Goal: Information Seeking & Learning: Learn about a topic

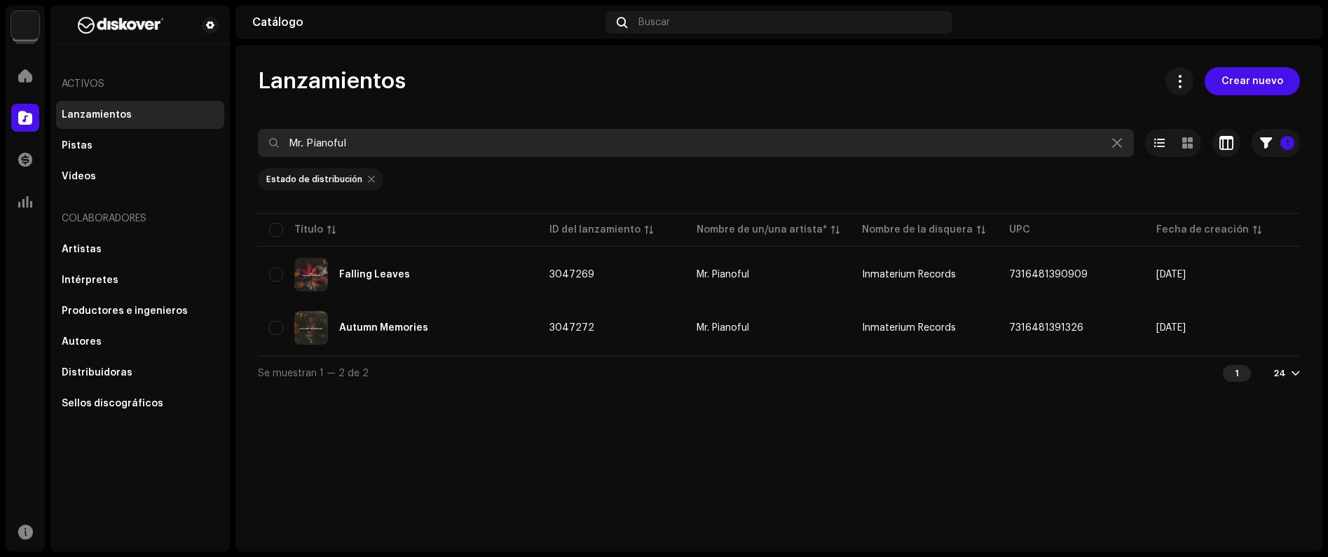
click at [1118, 146] on icon at bounding box center [1117, 142] width 10 height 11
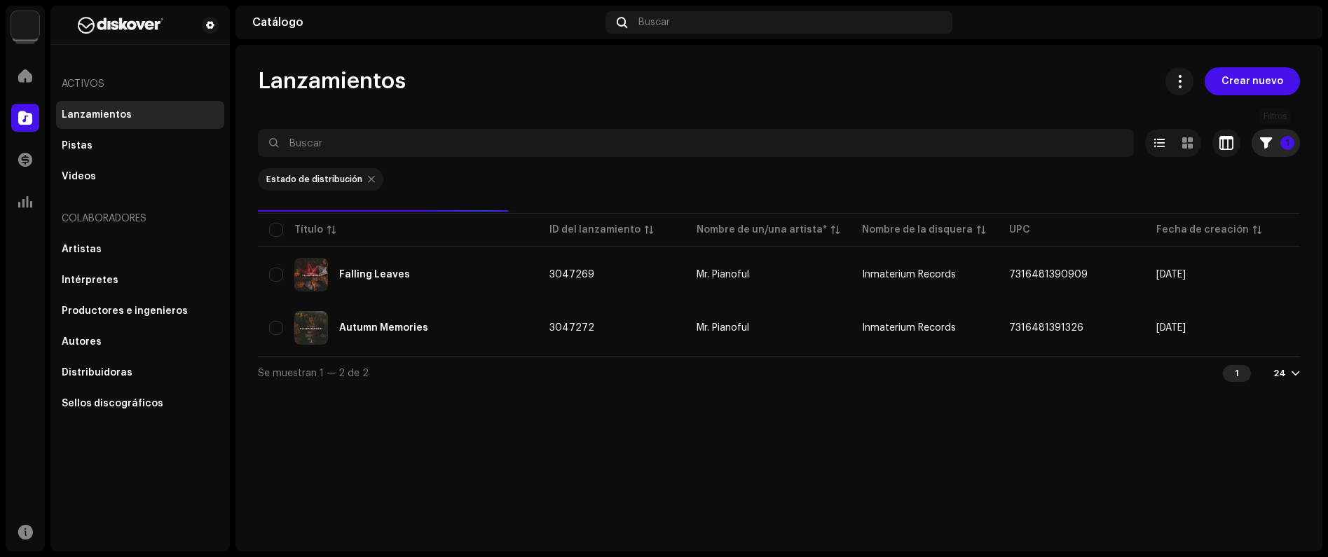
click at [1266, 145] on span "button" at bounding box center [1266, 142] width 12 height 11
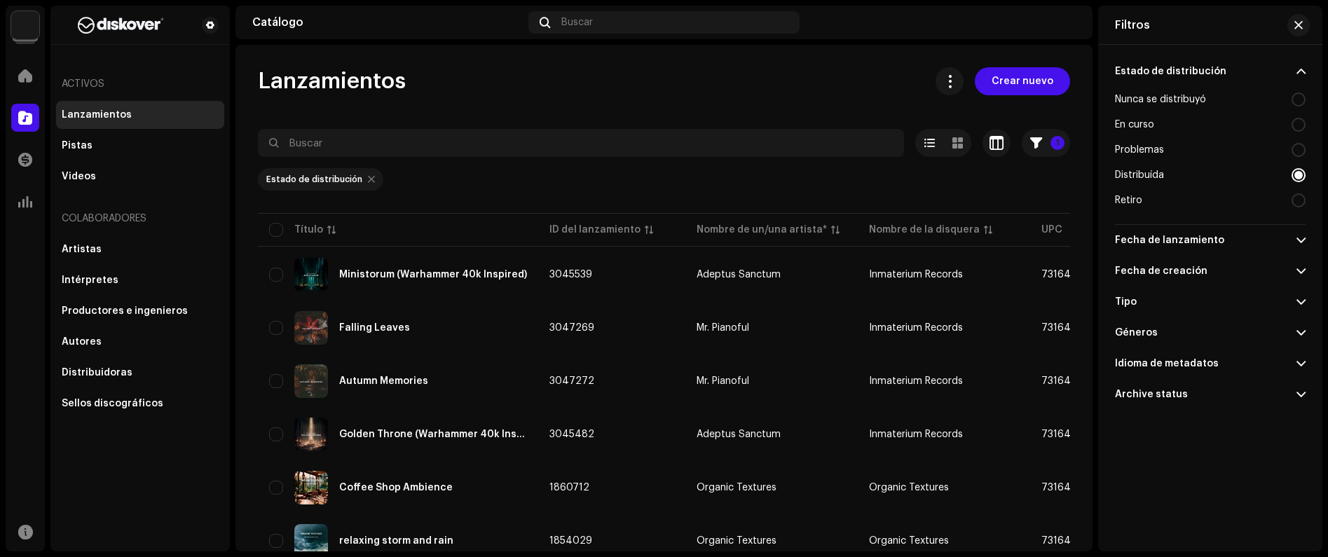
click at [1300, 171] on div at bounding box center [1298, 175] width 14 height 14
click at [1288, 25] on button "button" at bounding box center [1298, 25] width 22 height 22
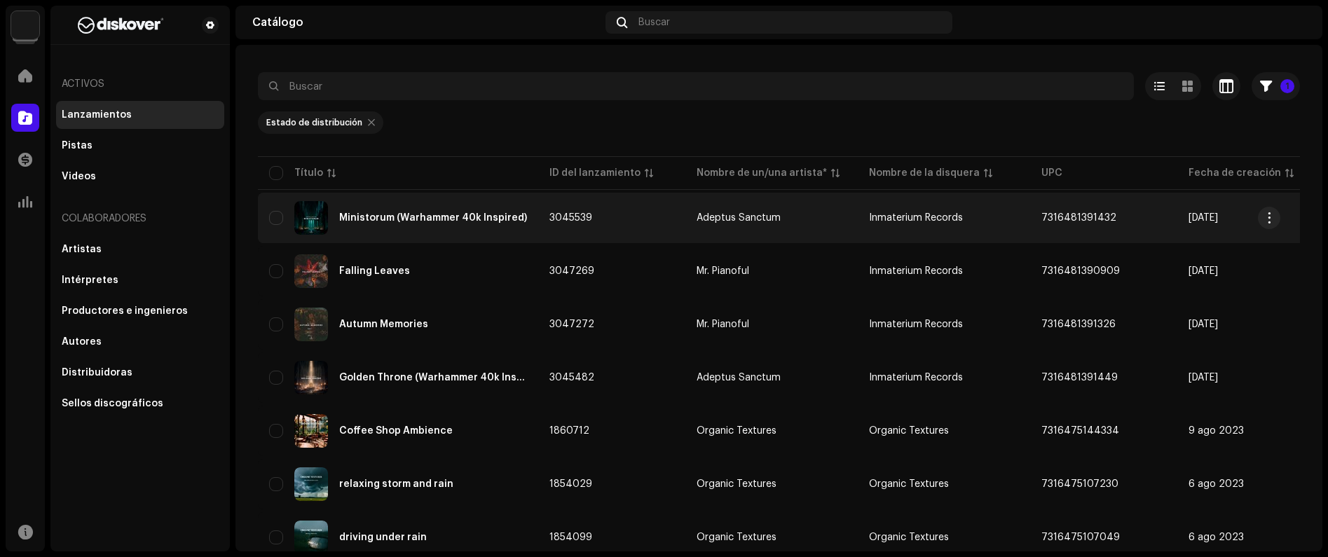
click at [441, 220] on div "Ministorum (Warhammer 40k Inspired)" at bounding box center [433, 218] width 188 height 10
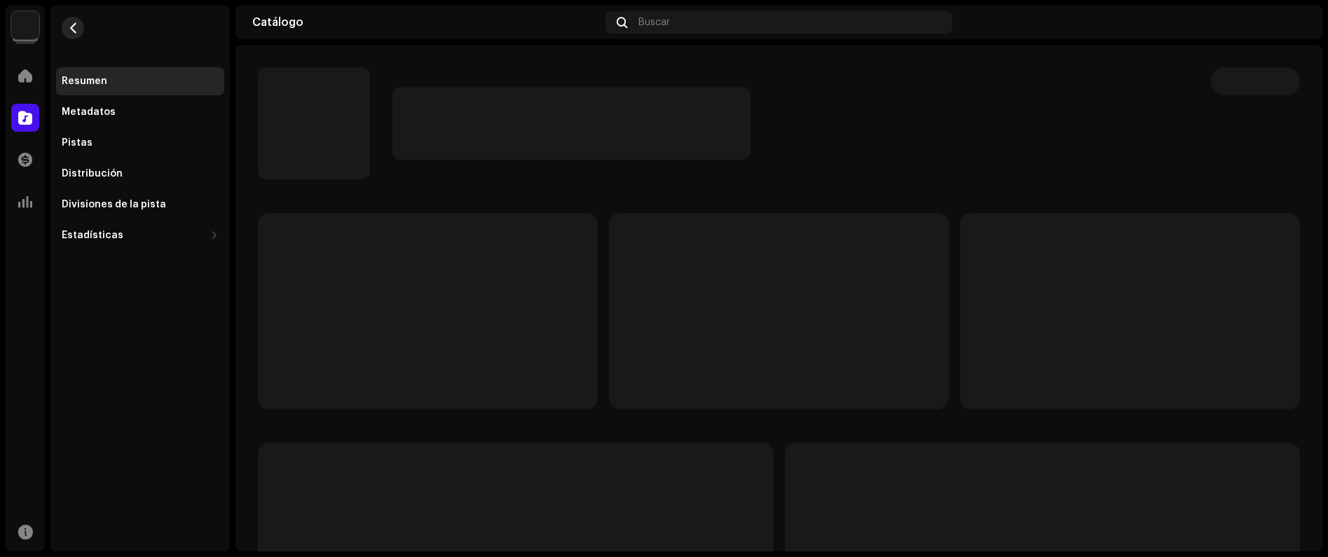
click at [73, 25] on span "button" at bounding box center [73, 27] width 11 height 11
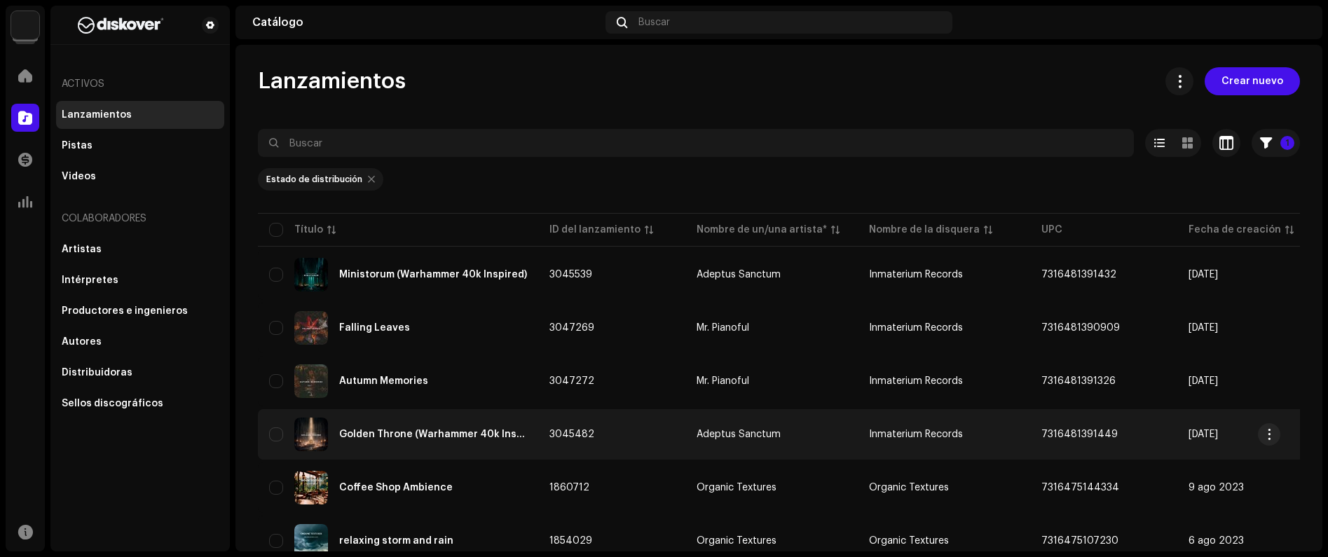
click at [488, 414] on td "Golden Throne (Warhammer 40k Inspired)" at bounding box center [398, 434] width 280 height 50
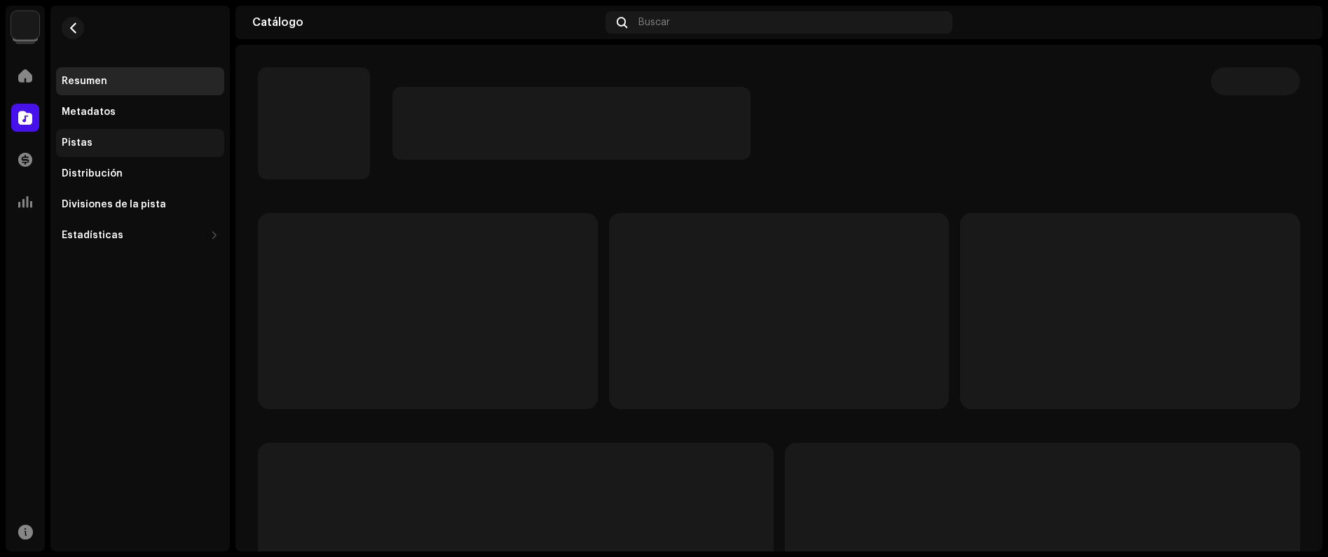
click at [104, 130] on div "Pistas" at bounding box center [140, 143] width 168 height 28
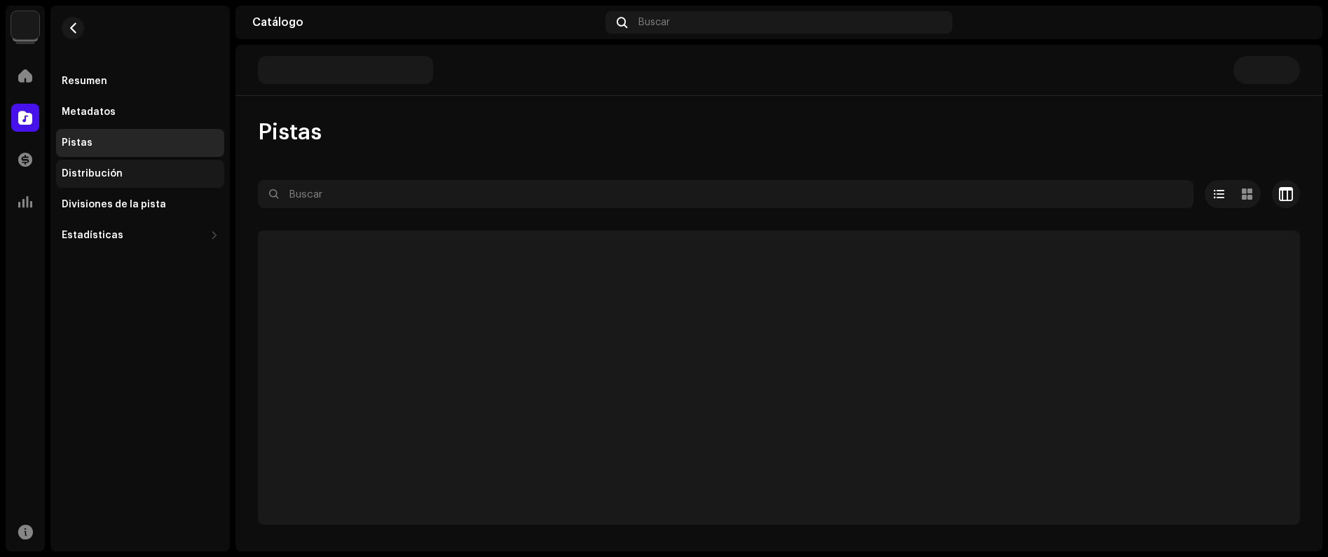
click at [107, 184] on div "Distribución" at bounding box center [140, 174] width 168 height 28
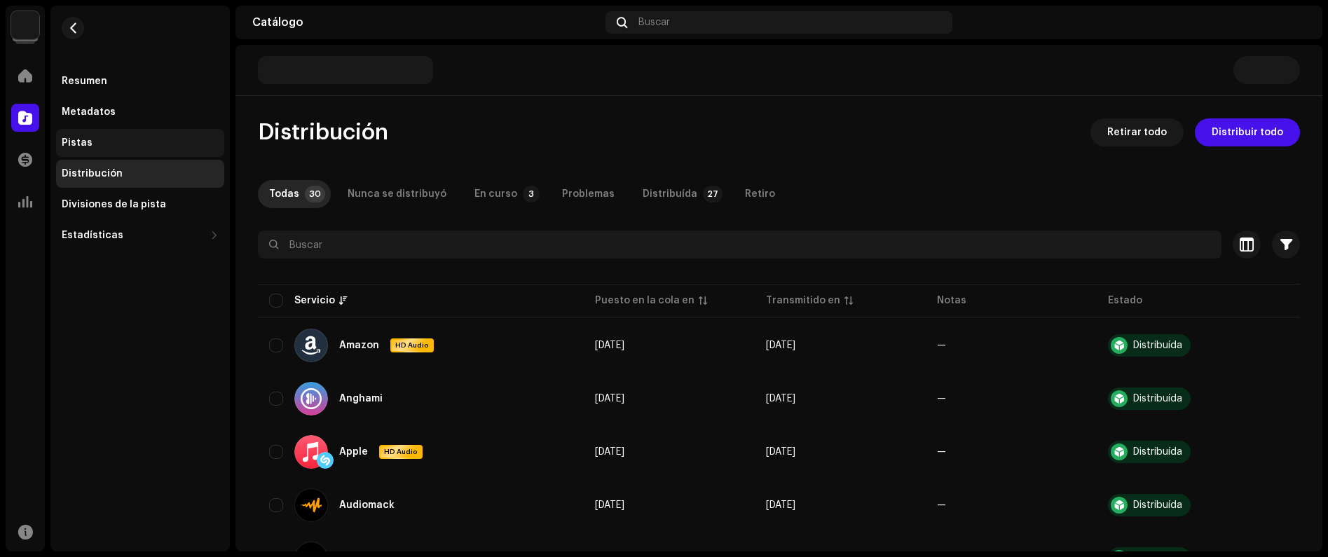
click at [119, 141] on div "Pistas" at bounding box center [140, 142] width 157 height 11
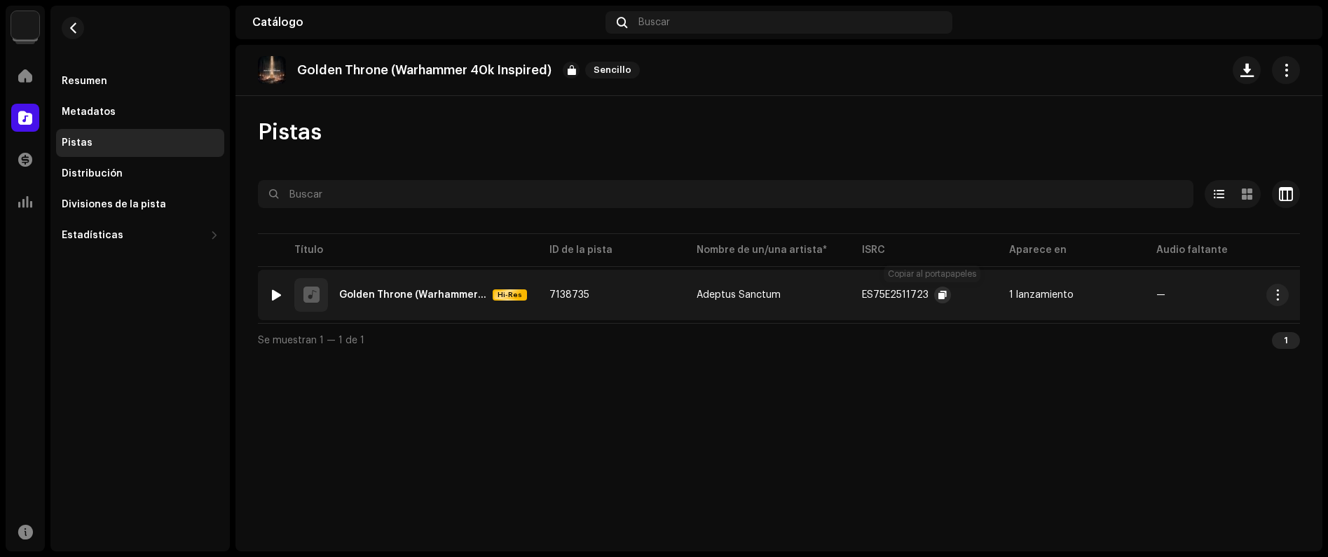
click at [938, 297] on span "button" at bounding box center [942, 294] width 8 height 11
click at [683, 313] on td "7138735" at bounding box center [611, 295] width 147 height 50
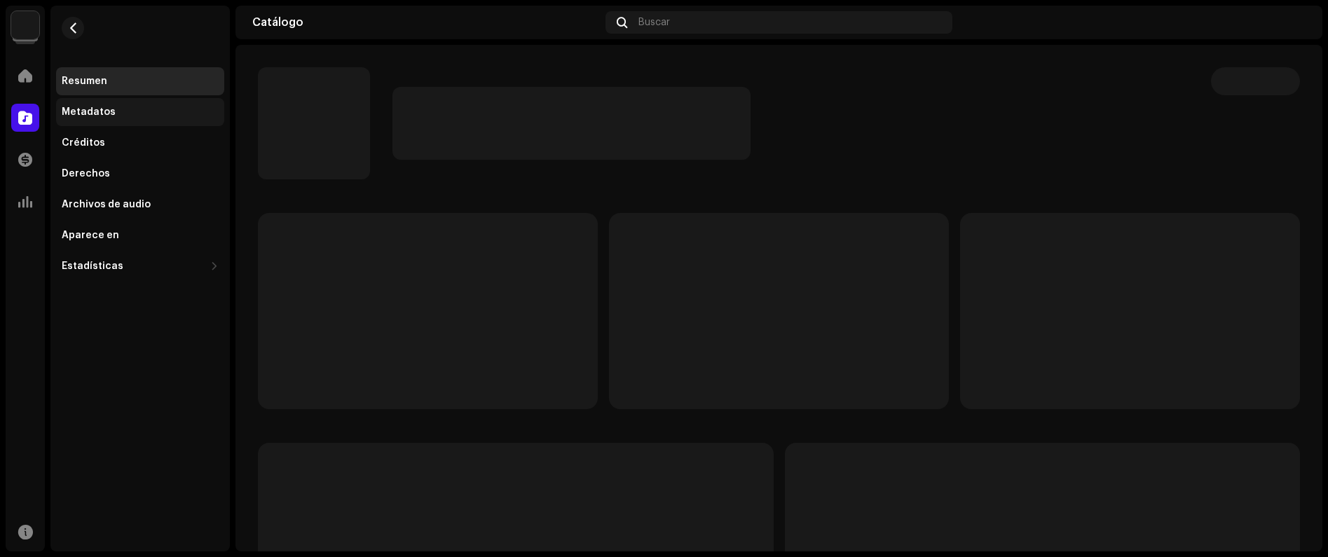
click at [139, 111] on div "Metadatos" at bounding box center [140, 112] width 157 height 11
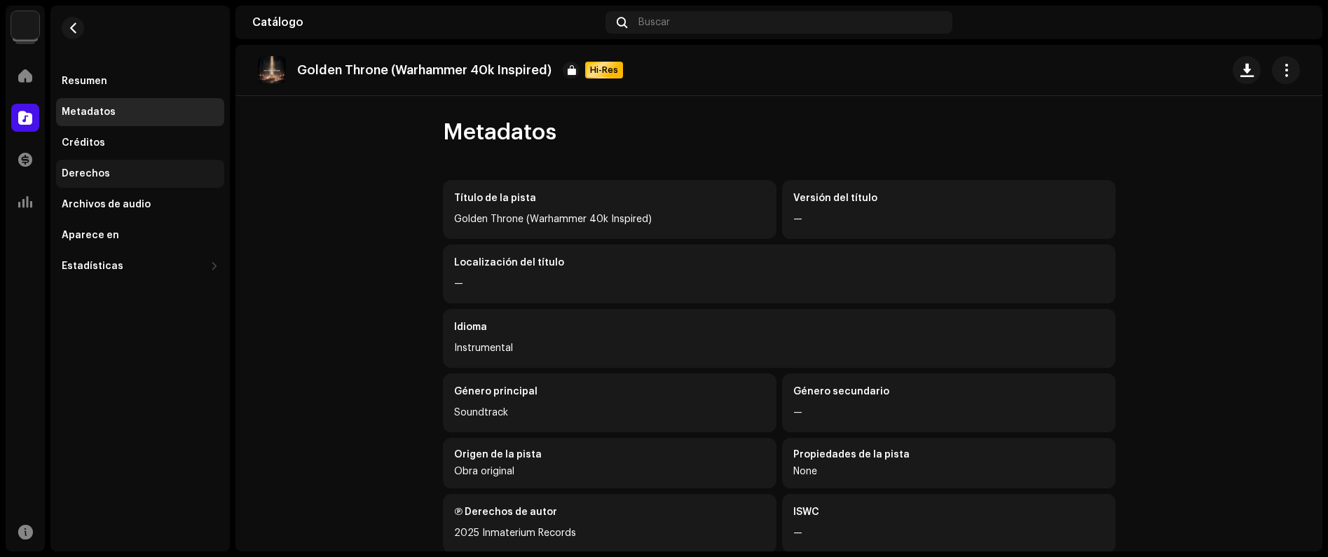
click at [95, 172] on div "Derechos" at bounding box center [86, 173] width 48 height 11
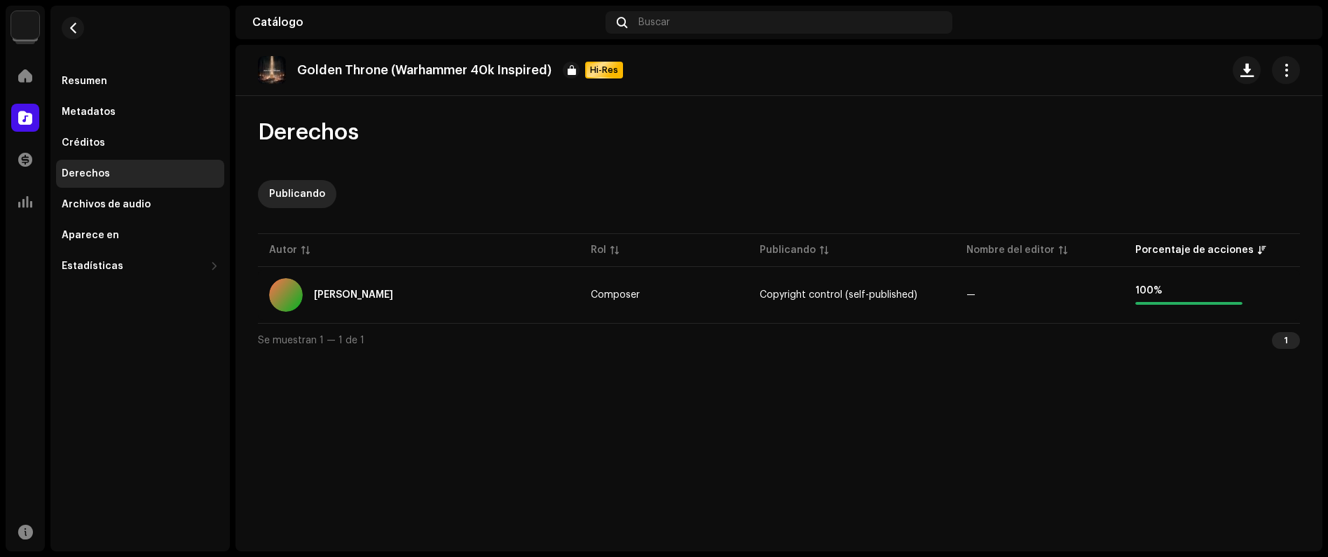
click at [387, 77] on p "Golden Throne (Warhammer 40k Inspired)" at bounding box center [424, 70] width 254 height 15
copy div "Golden Throne (Warhammer 40k Inspired)"
click at [865, 356] on div "Se muestran 1 — 1 de 1 1" at bounding box center [779, 340] width 1042 height 34
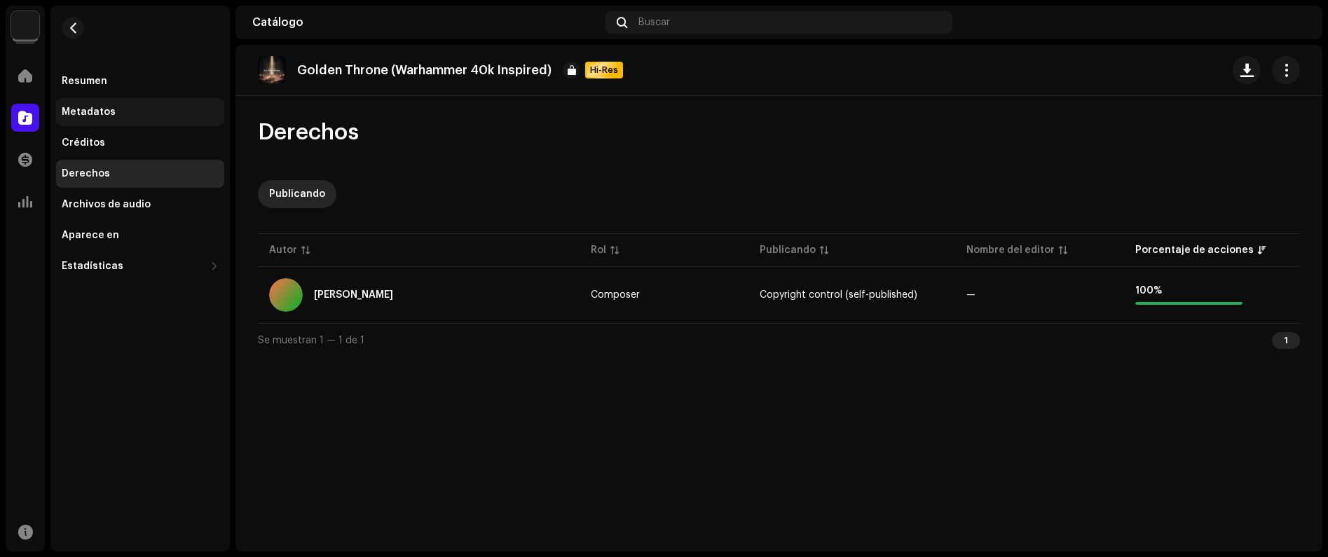
click at [111, 101] on div "Metadatos" at bounding box center [140, 112] width 168 height 28
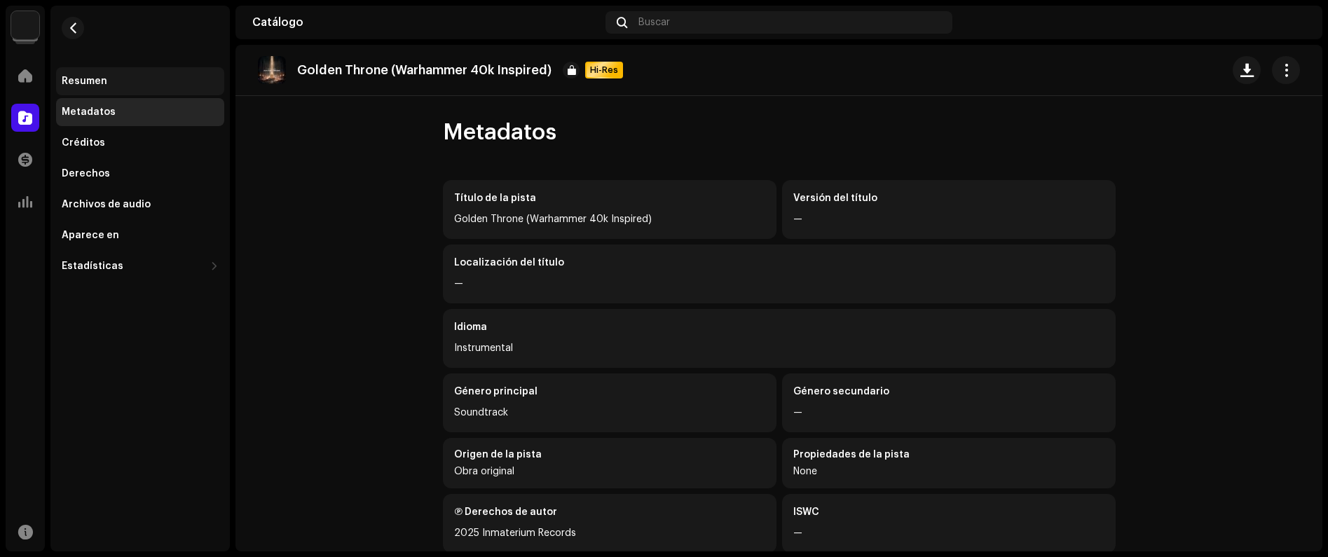
click at [83, 80] on div "Resumen" at bounding box center [85, 81] width 46 height 11
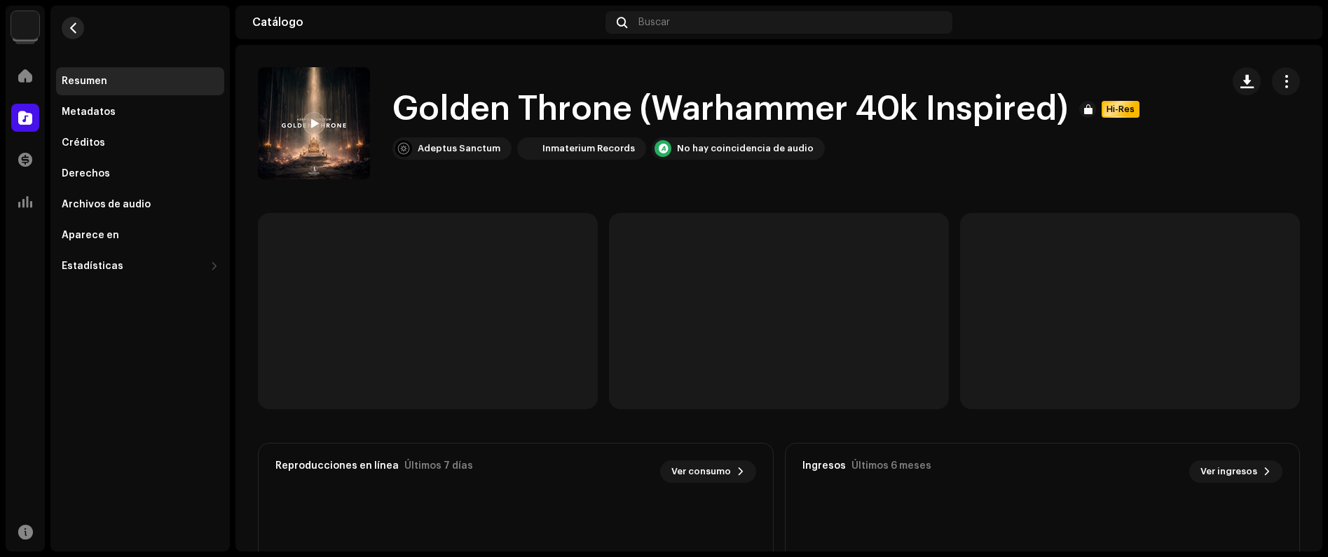
click at [73, 30] on span "button" at bounding box center [73, 27] width 11 height 11
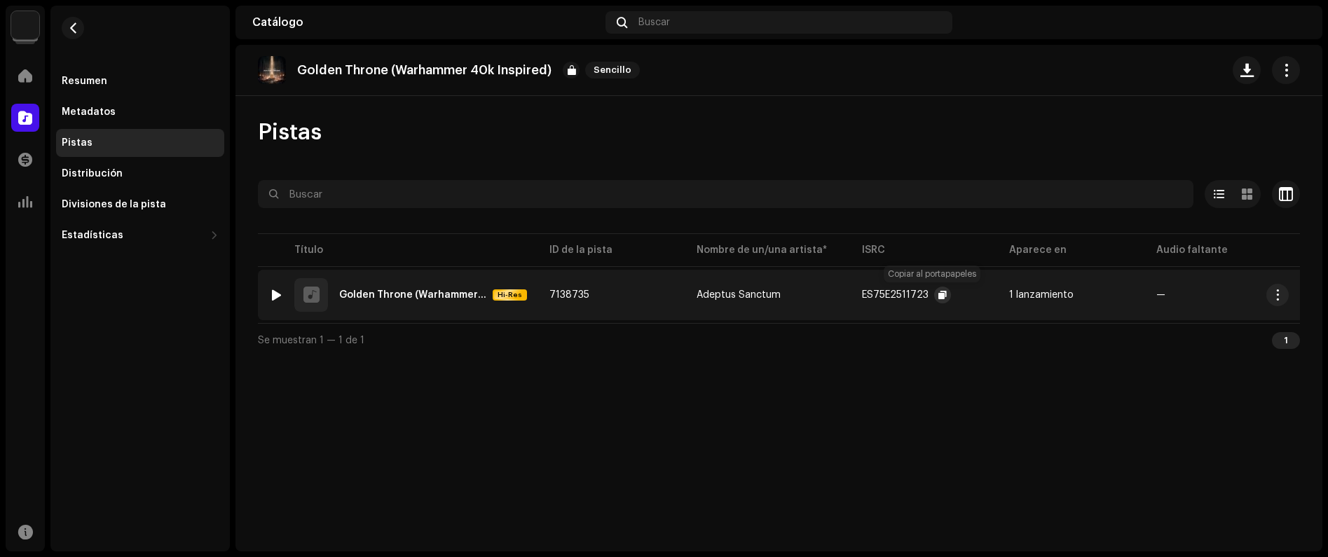
click at [938, 295] on span "button" at bounding box center [942, 294] width 8 height 11
click at [28, 111] on div at bounding box center [25, 118] width 28 height 28
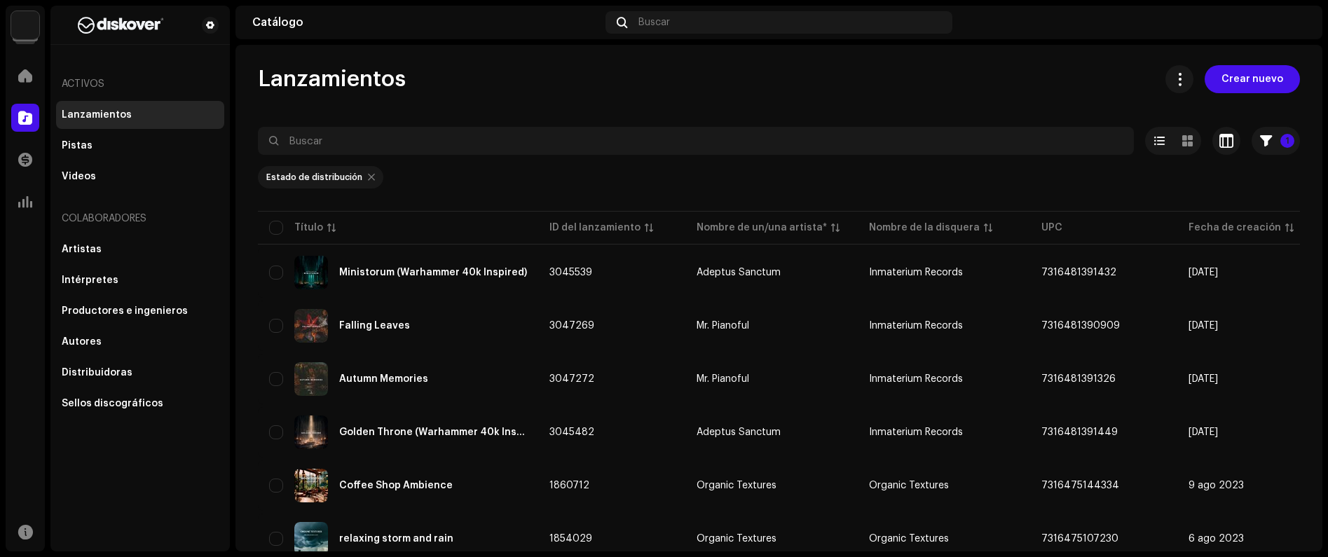
scroll to position [3, 0]
click at [1280, 144] on p-badge "1" at bounding box center [1287, 140] width 14 height 14
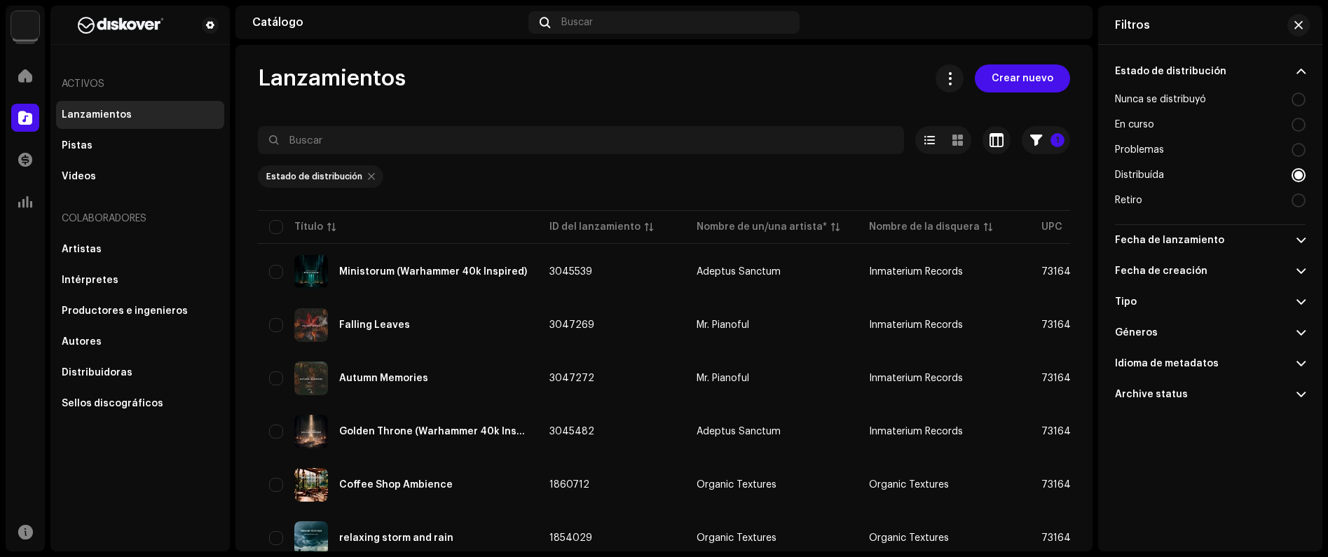
click at [1291, 177] on div at bounding box center [1298, 175] width 14 height 14
drag, startPoint x: 1297, startPoint y: 176, endPoint x: 1291, endPoint y: 181, distance: 8.4
click at [1297, 176] on div at bounding box center [1298, 175] width 14 height 14
click at [1191, 68] on div "Estado de distribución" at bounding box center [1170, 71] width 111 height 11
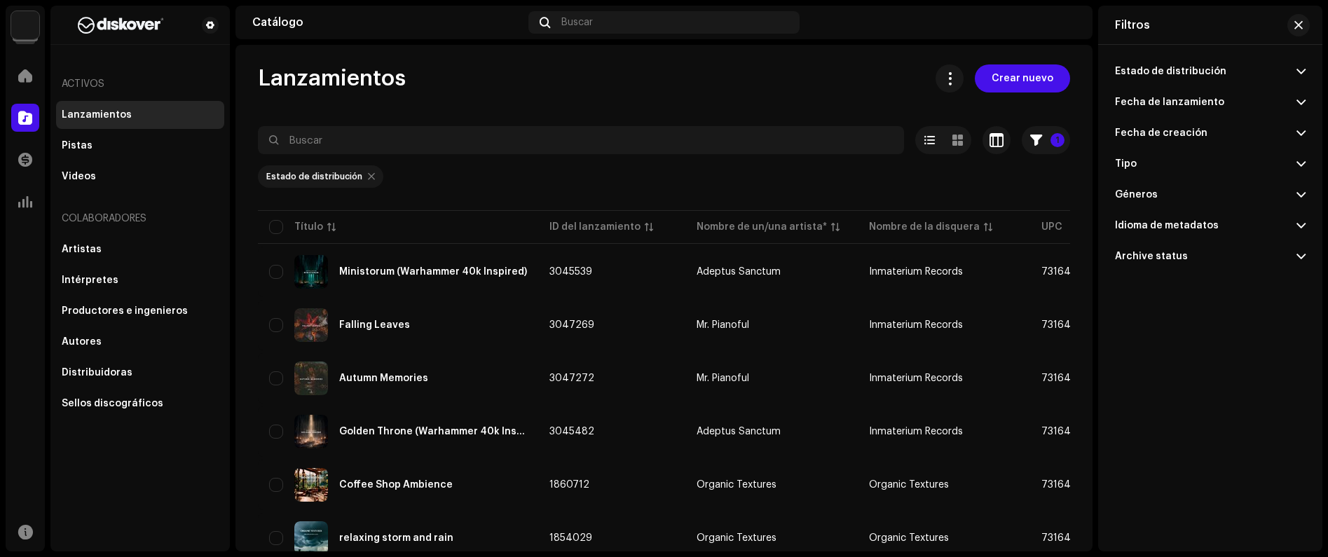
click at [571, 65] on div "Lanzamientos Crear nuevo" at bounding box center [664, 78] width 812 height 28
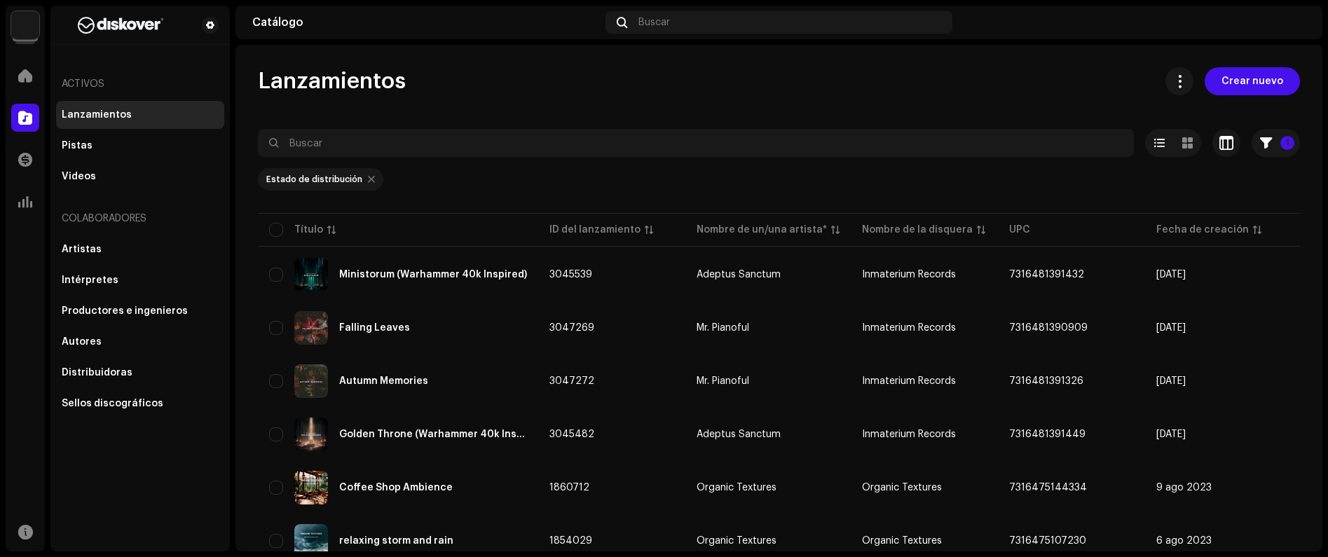
click at [85, 118] on div "Lanzamientos" at bounding box center [97, 114] width 70 height 11
click at [31, 125] on div at bounding box center [25, 118] width 28 height 28
click at [21, 118] on span at bounding box center [25, 117] width 14 height 11
click at [18, 156] on span at bounding box center [25, 159] width 14 height 11
click at [20, 158] on span at bounding box center [25, 159] width 14 height 11
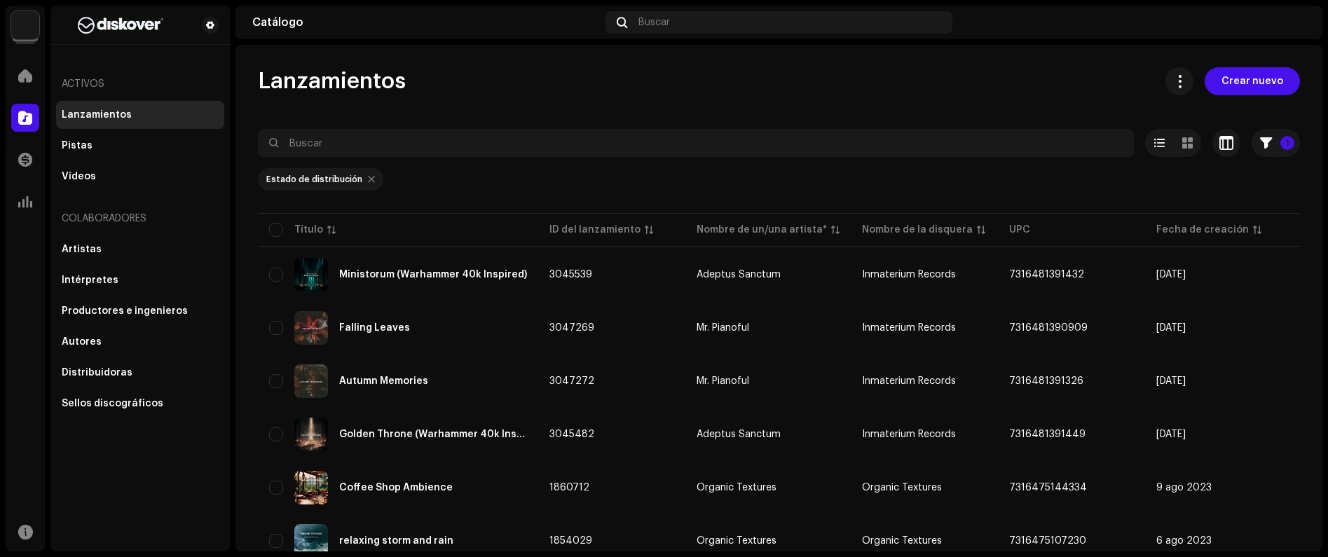
click at [444, 105] on div "Lanzamientos Crear nuevo 1 Seleccionado 0 Opciones Filtros Estado de distribuci…" at bounding box center [778, 388] width 1087 height 642
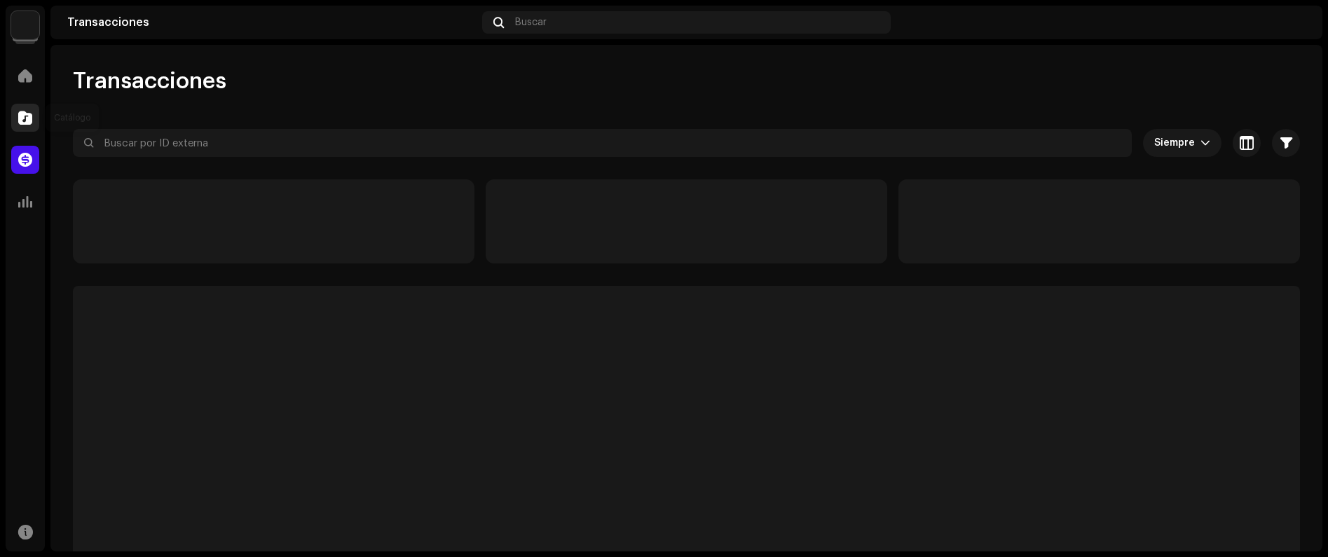
click at [20, 120] on span at bounding box center [25, 117] width 14 height 11
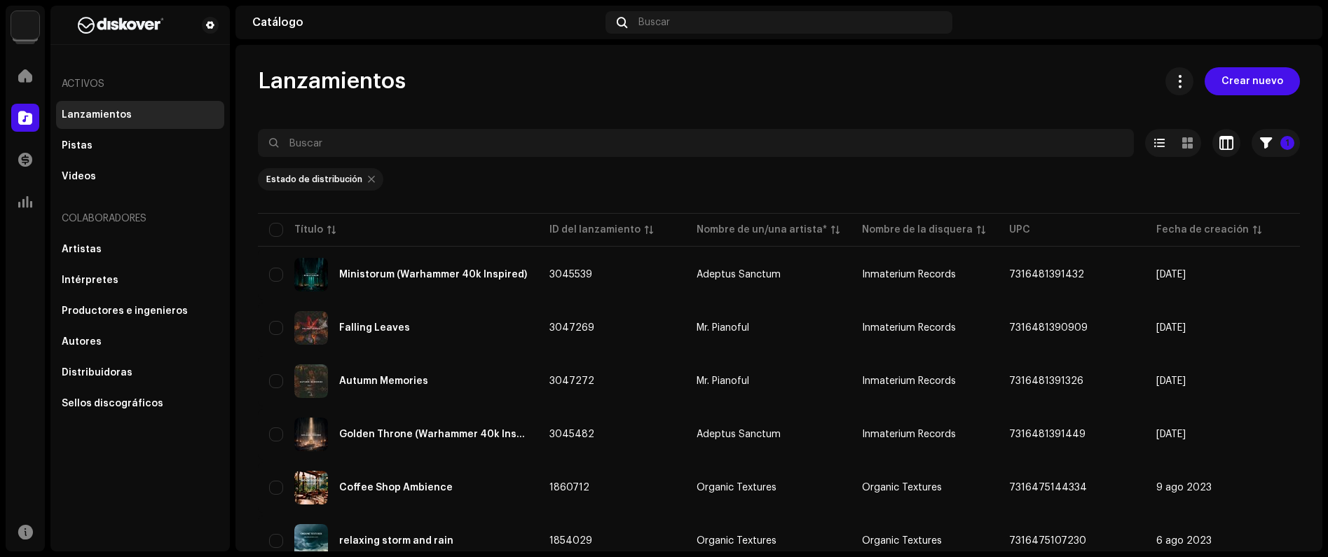
click at [368, 180] on div at bounding box center [371, 179] width 7 height 11
radio input "false"
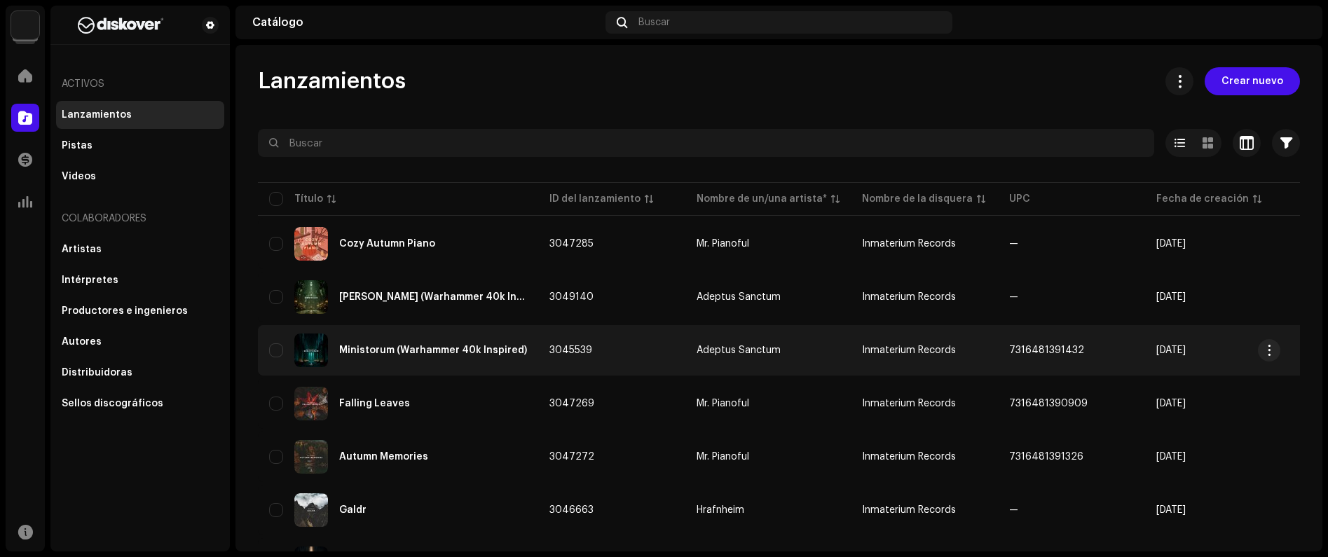
click at [467, 355] on div "Ministorum (Warhammer 40k Inspired)" at bounding box center [433, 350] width 188 height 10
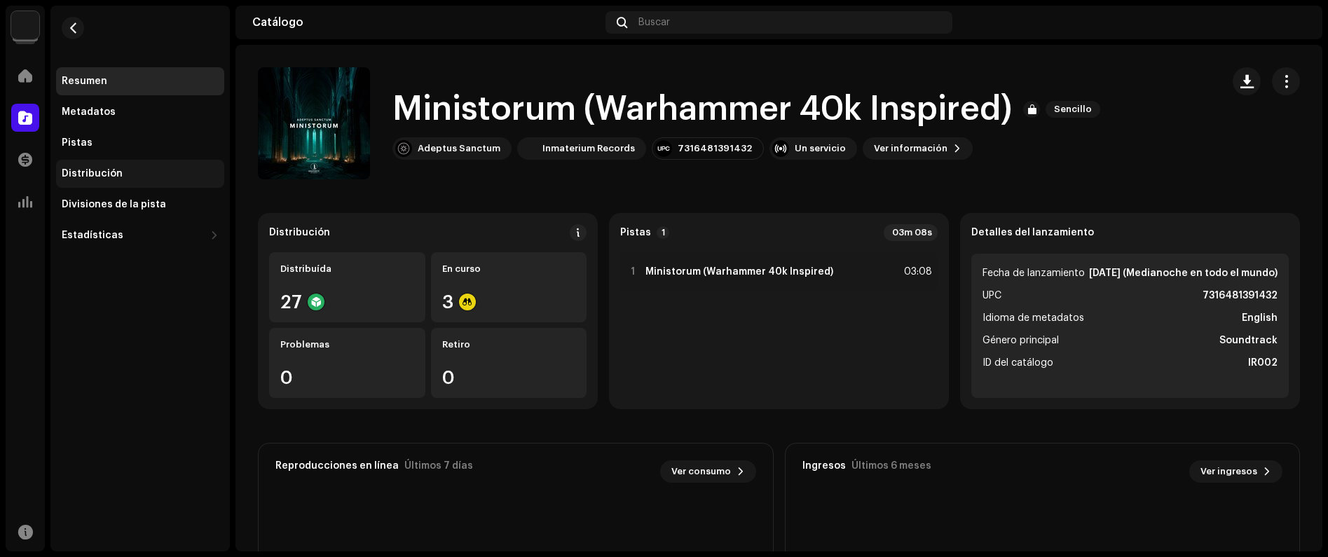
click at [126, 168] on div "Distribución" at bounding box center [140, 173] width 157 height 11
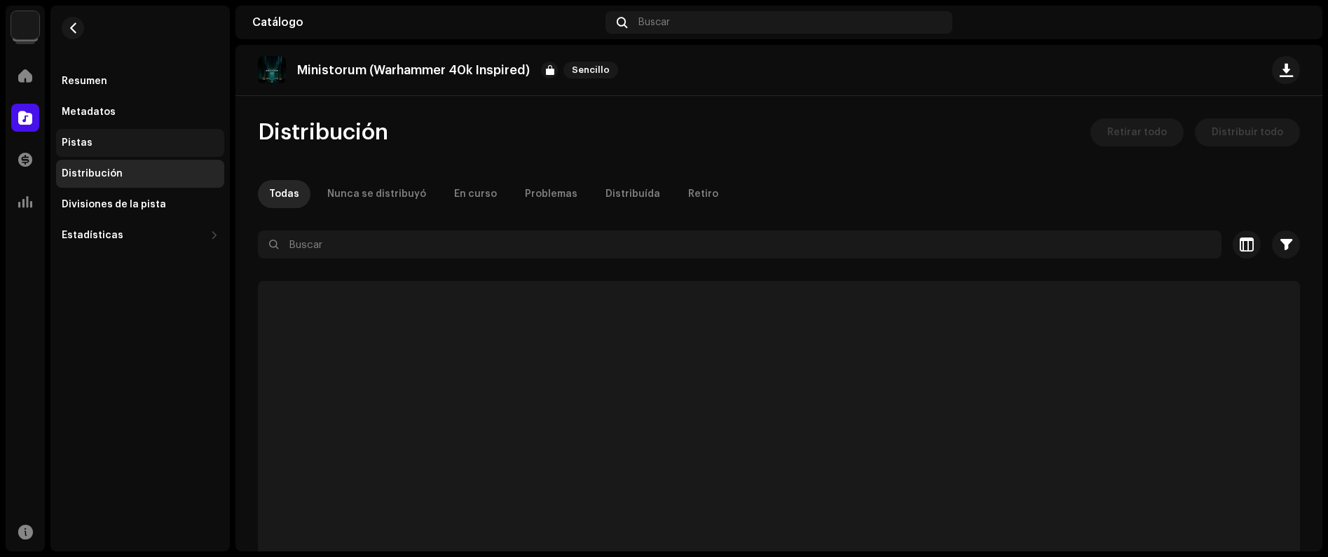
click at [90, 135] on div "Pistas" at bounding box center [140, 143] width 168 height 28
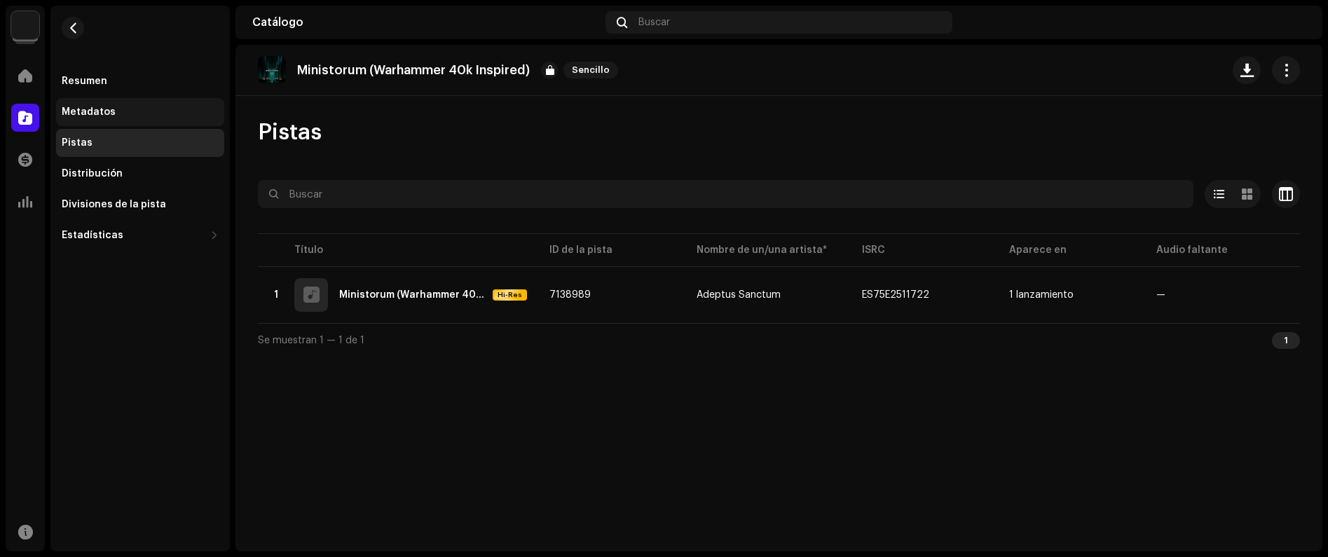
click at [103, 109] on div "Metadatos" at bounding box center [89, 112] width 54 height 11
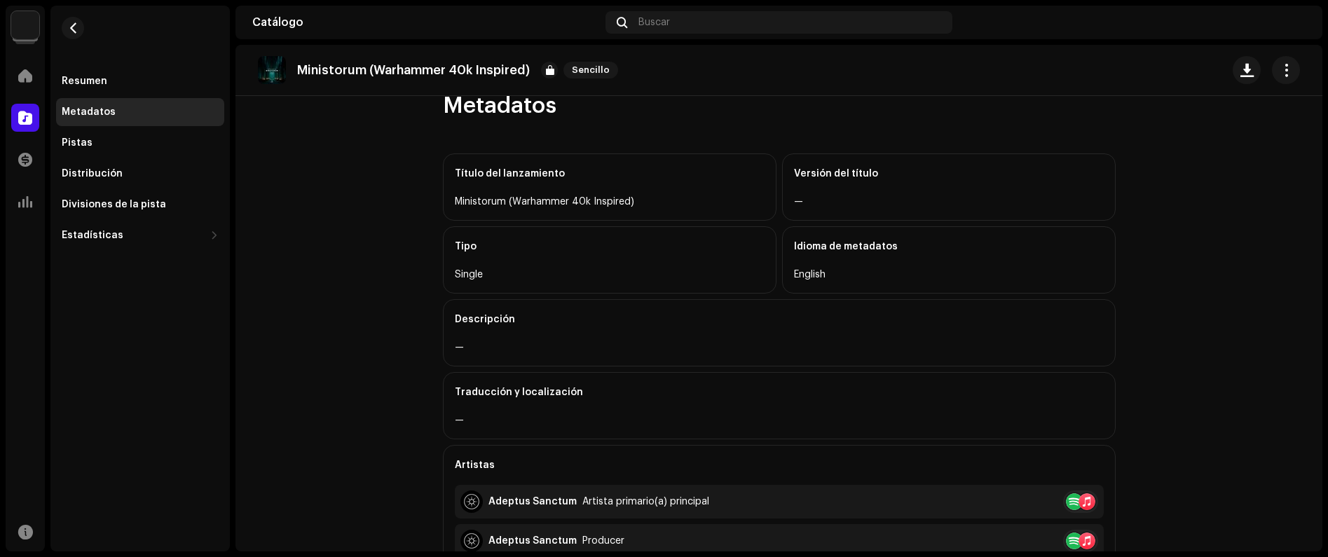
scroll to position [122, 0]
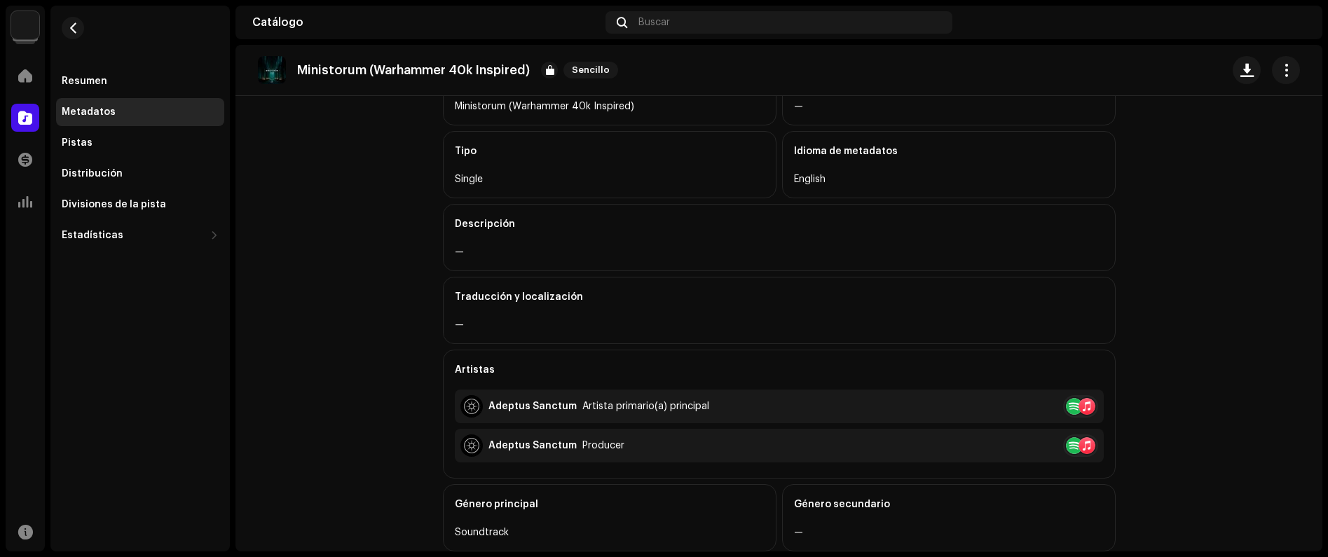
click at [397, 64] on p "Ministorum (Warhammer 40k Inspired)" at bounding box center [413, 70] width 233 height 15
copy re-o-release-hero "Ministorum (Warhammer 40k Inspired) Sencillo"
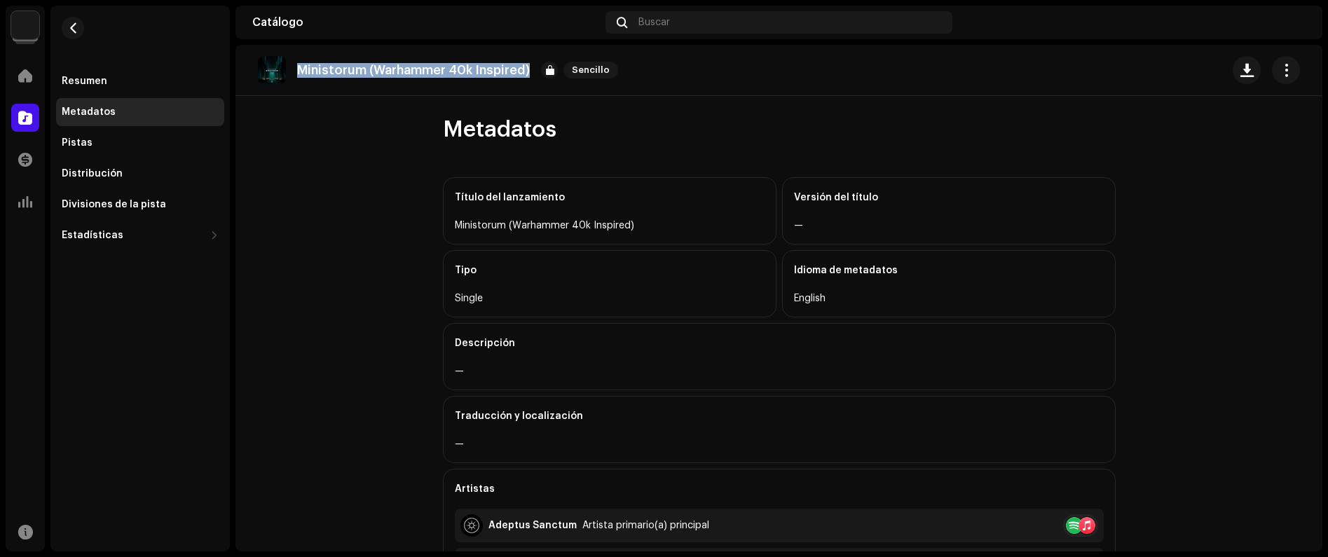
scroll to position [0, 0]
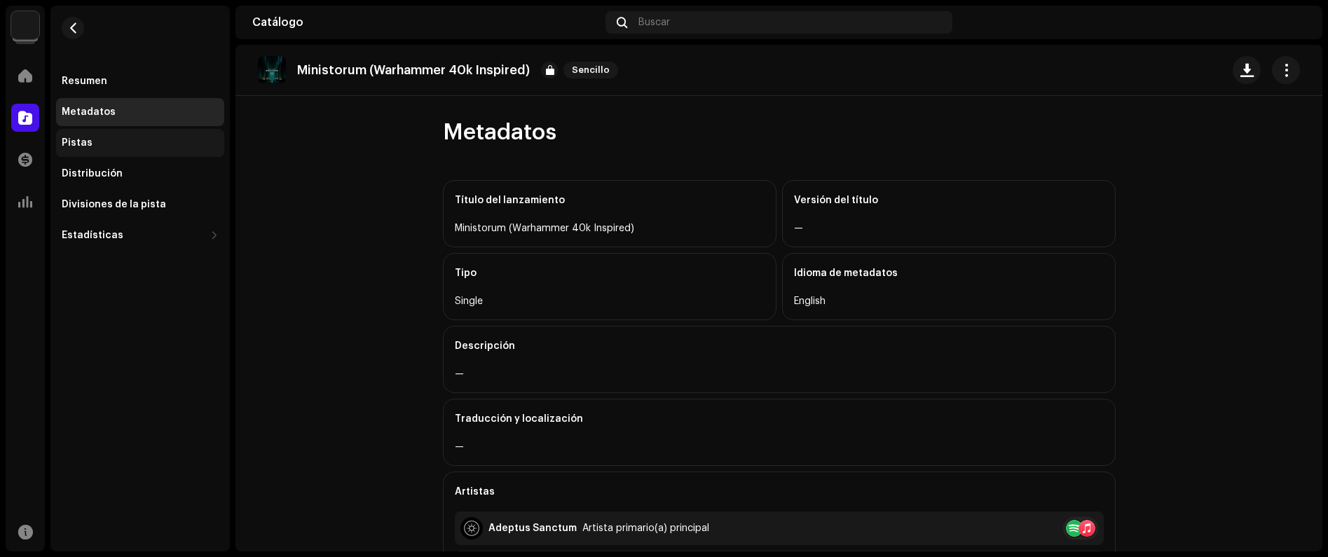
click at [112, 140] on div "Pistas" at bounding box center [140, 142] width 157 height 11
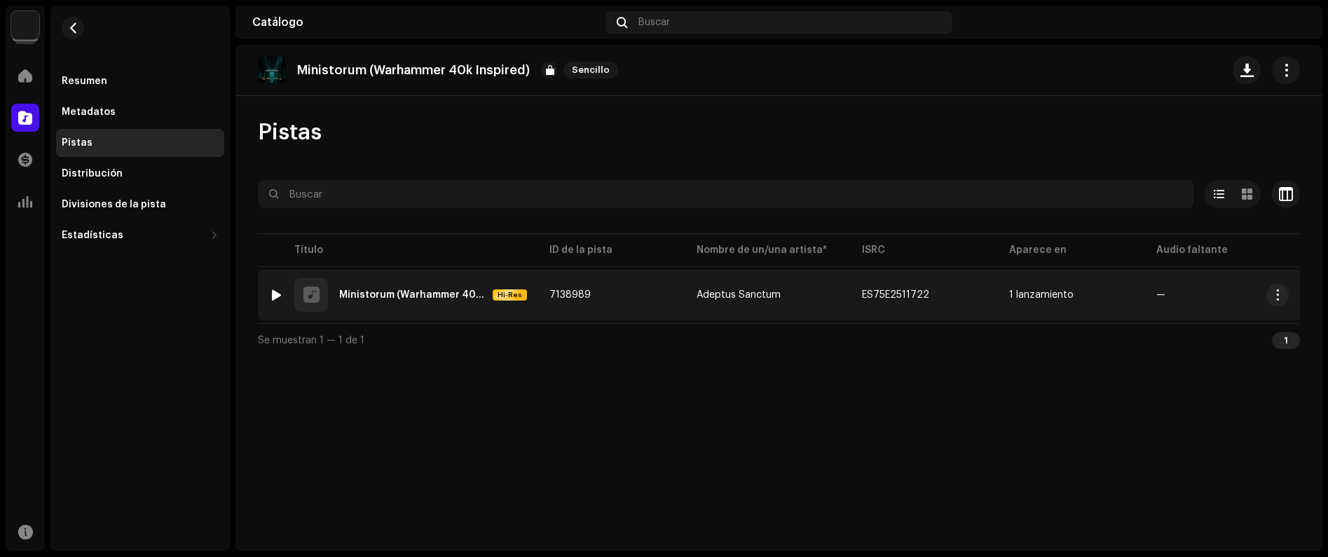
click at [815, 294] on re-a-table-link "Adeptus Sanctum" at bounding box center [767, 295] width 143 height 10
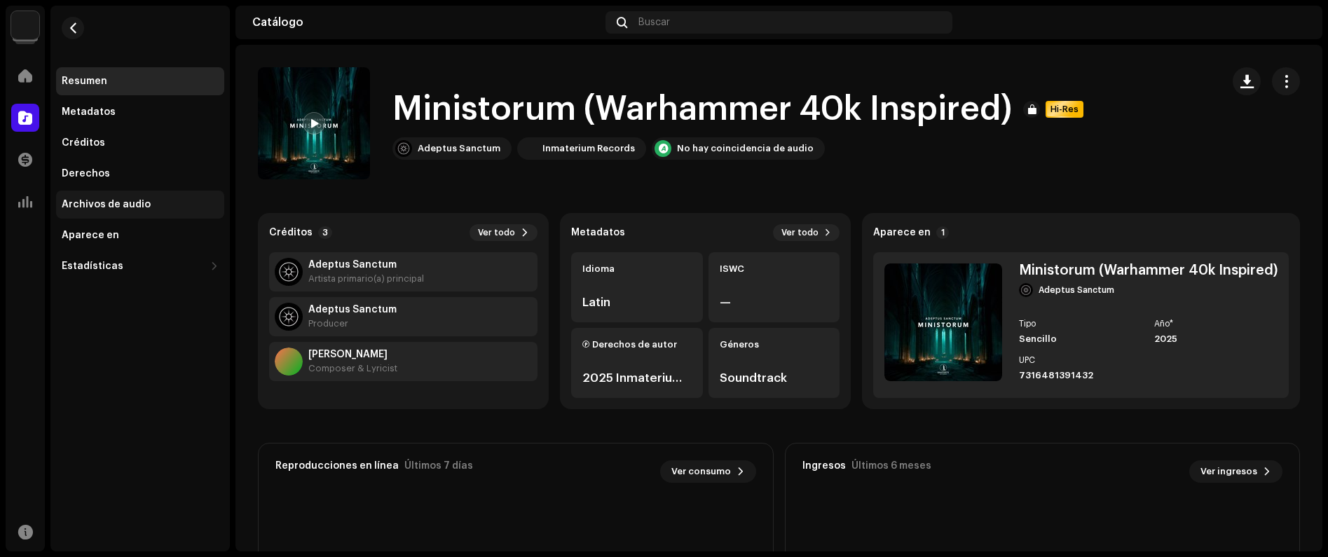
click at [147, 194] on div "Archivos de audio" at bounding box center [140, 205] width 168 height 28
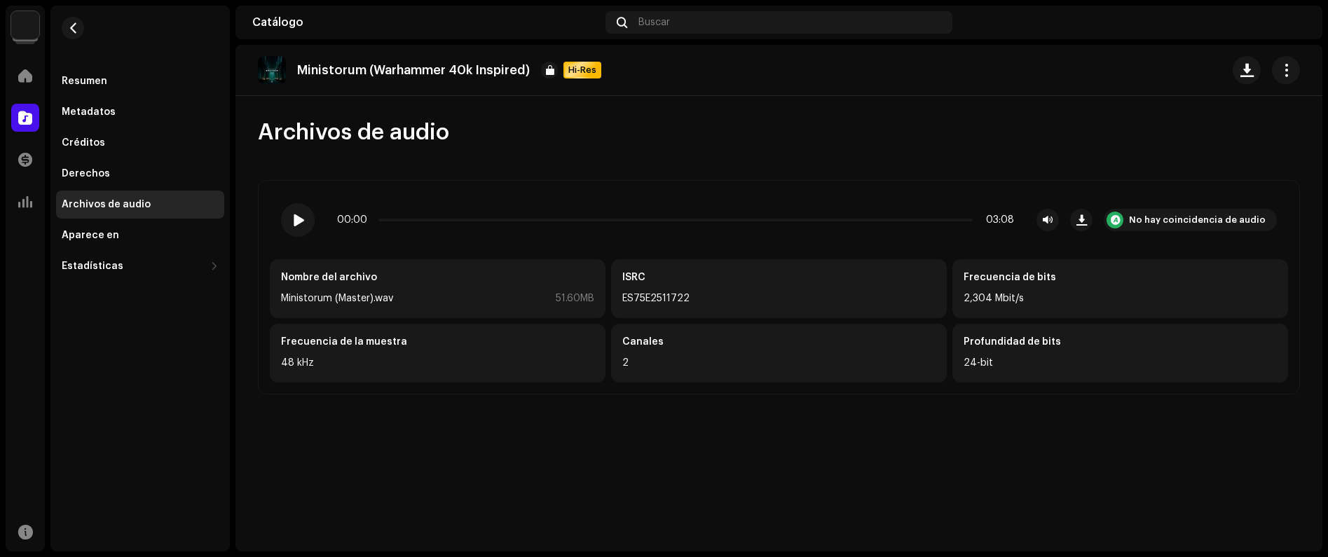
click at [358, 60] on div "Ministorum (Warhammer 40k Inspired) Hi-Res" at bounding box center [432, 70] width 349 height 28
click at [348, 65] on p "Ministorum (Warhammer 40k Inspired)" at bounding box center [413, 70] width 233 height 15
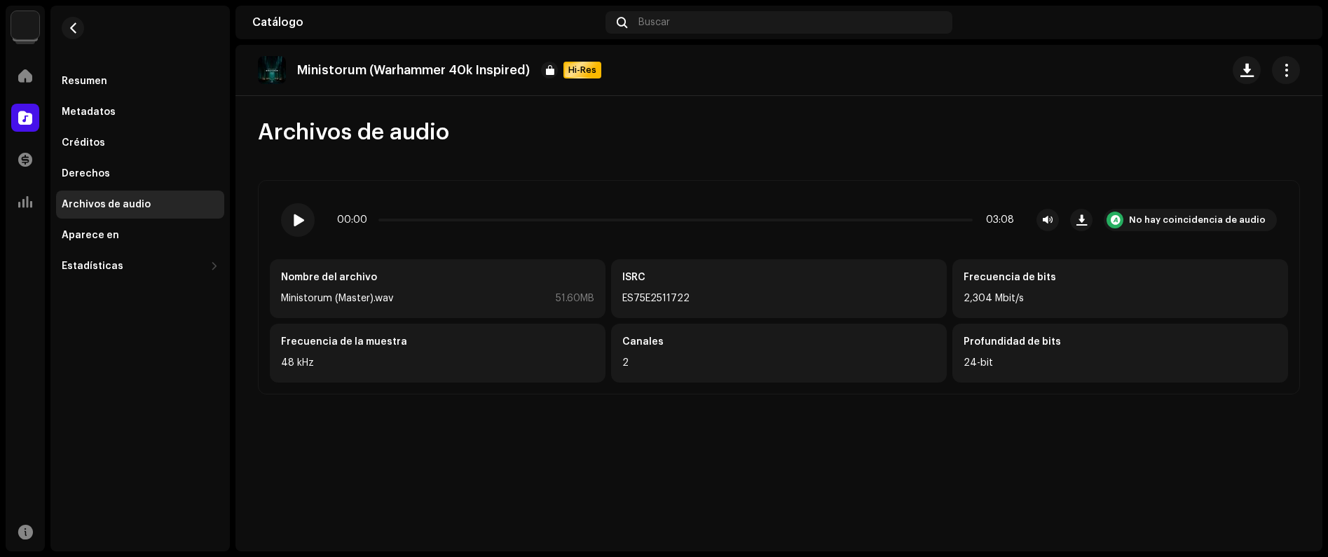
click at [663, 292] on div "ES75E2511722" at bounding box center [778, 298] width 313 height 17
copy div "ES75E2511722"
click at [29, 125] on div at bounding box center [25, 118] width 28 height 28
